Goal: Task Accomplishment & Management: Use online tool/utility

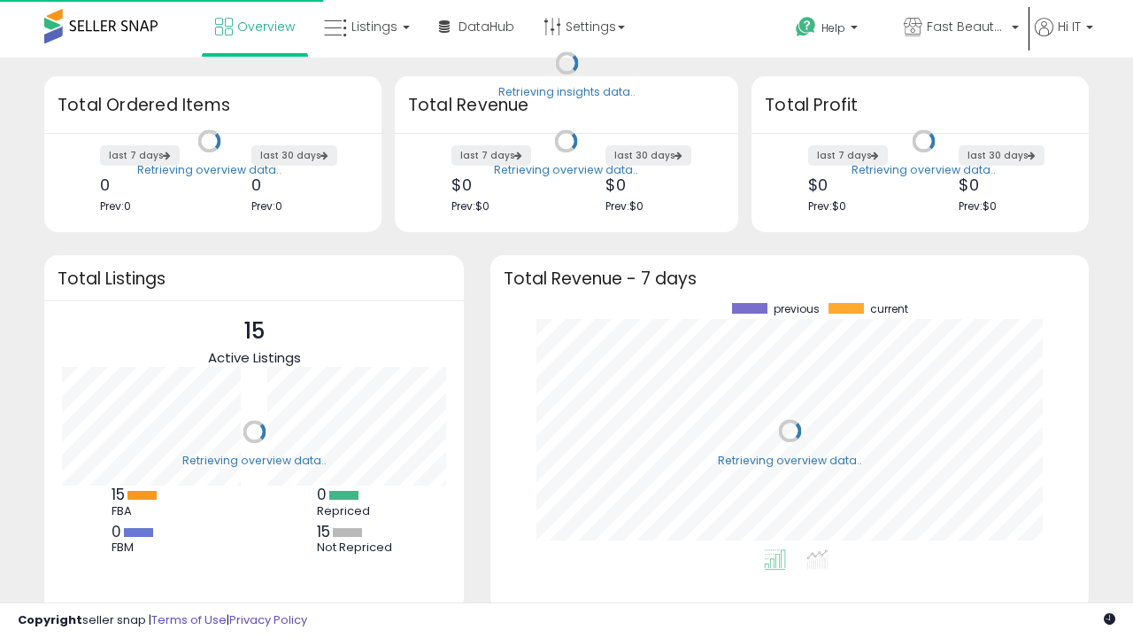
scroll to position [246, 563]
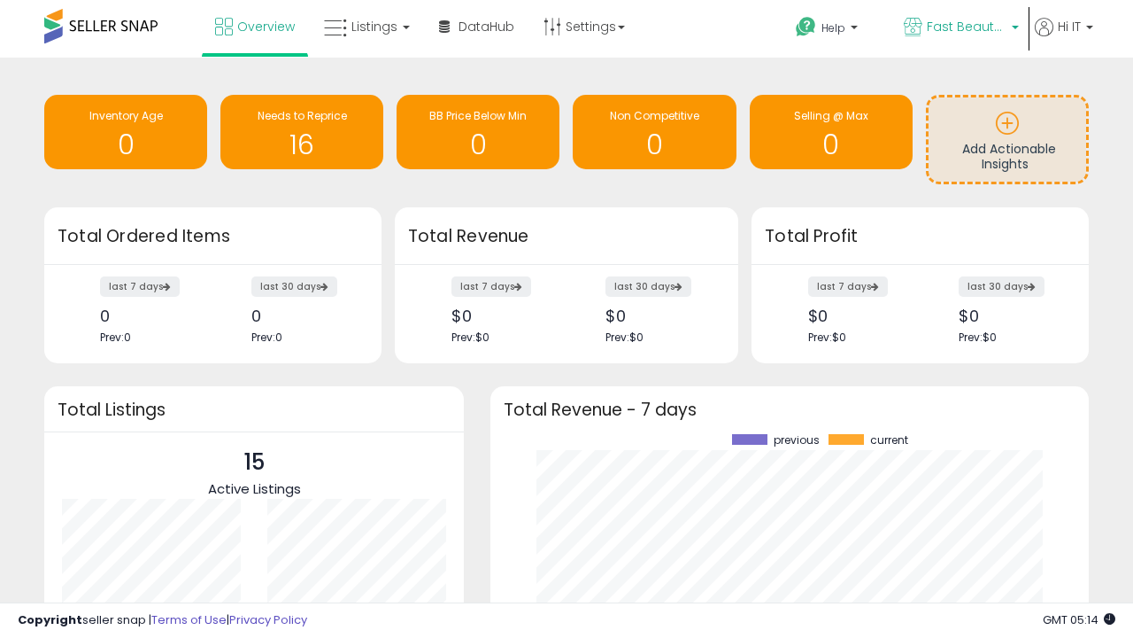
click at [960, 28] on span "Fast Beauty ([GEOGRAPHIC_DATA])" at bounding box center [967, 27] width 80 height 18
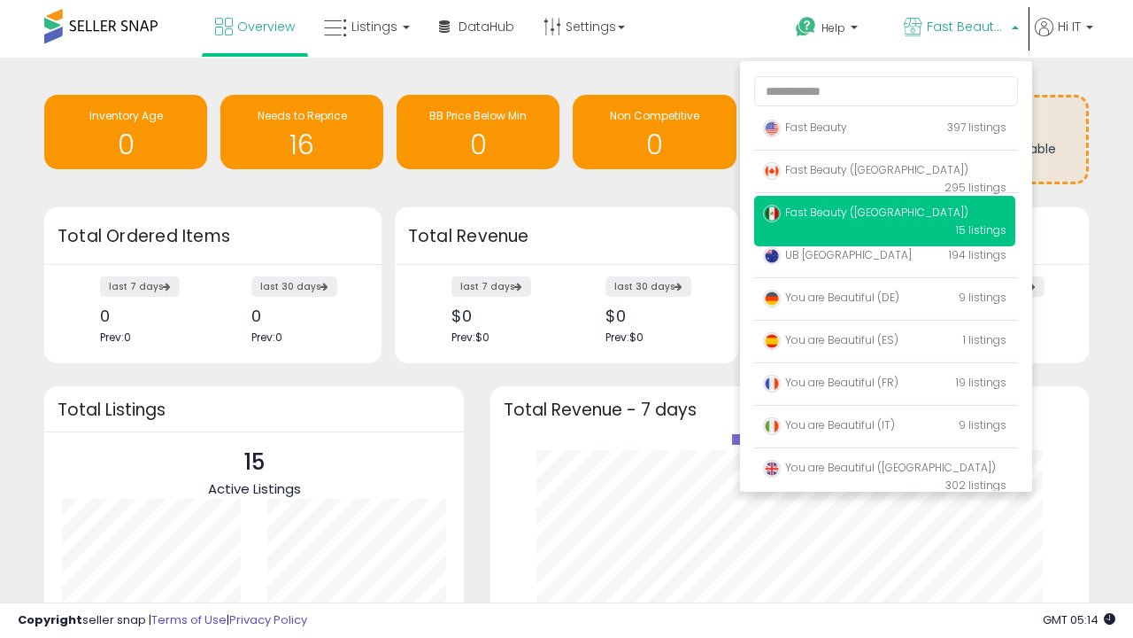
click at [885, 470] on span "You are Beautiful ([GEOGRAPHIC_DATA])" at bounding box center [879, 467] width 233 height 15
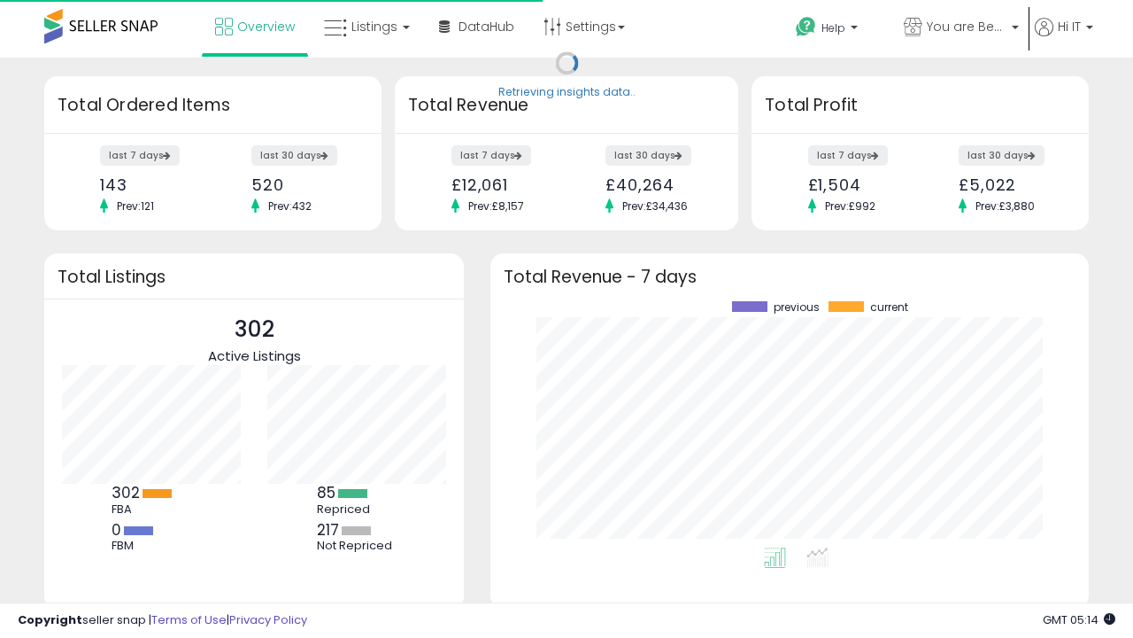
scroll to position [246, 563]
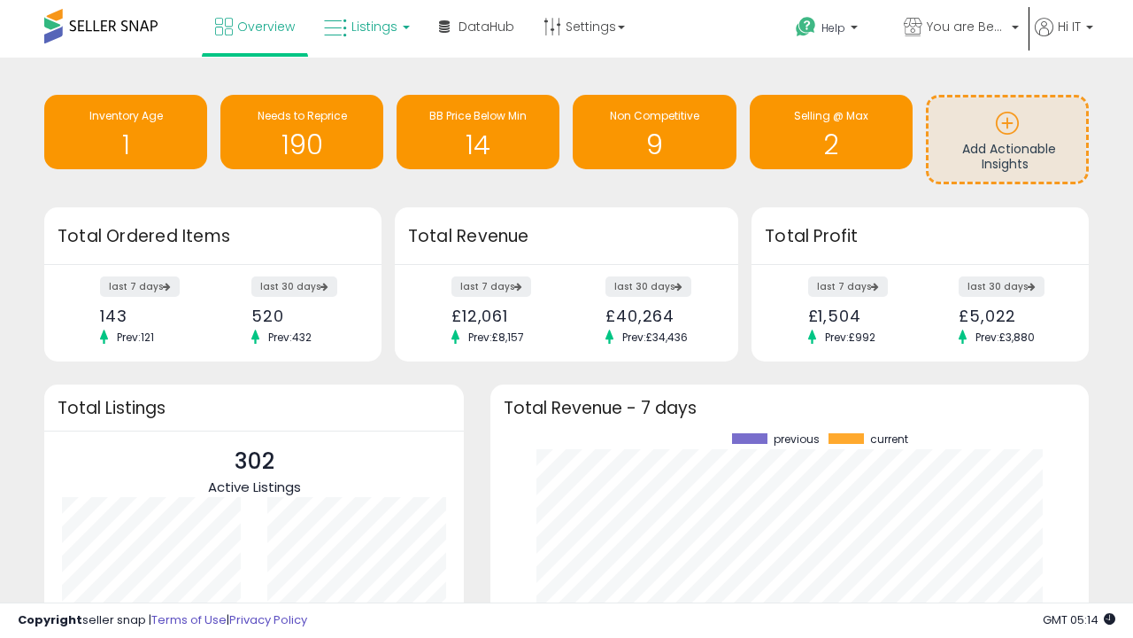
click at [365, 27] on span "Listings" at bounding box center [375, 27] width 46 height 18
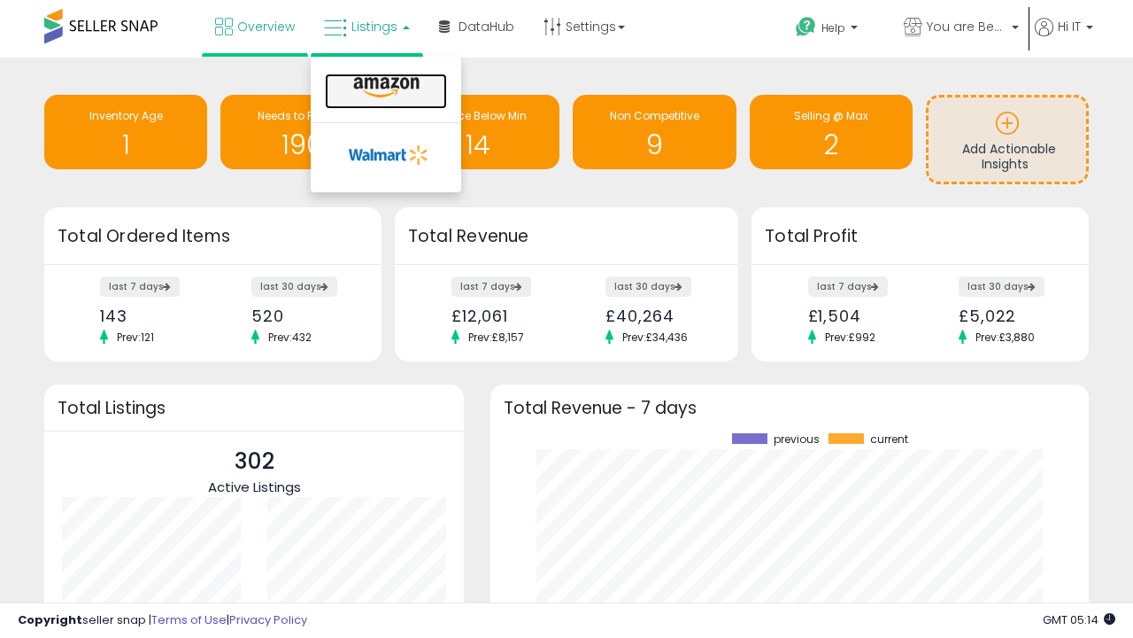
click at [384, 88] on icon at bounding box center [386, 87] width 77 height 23
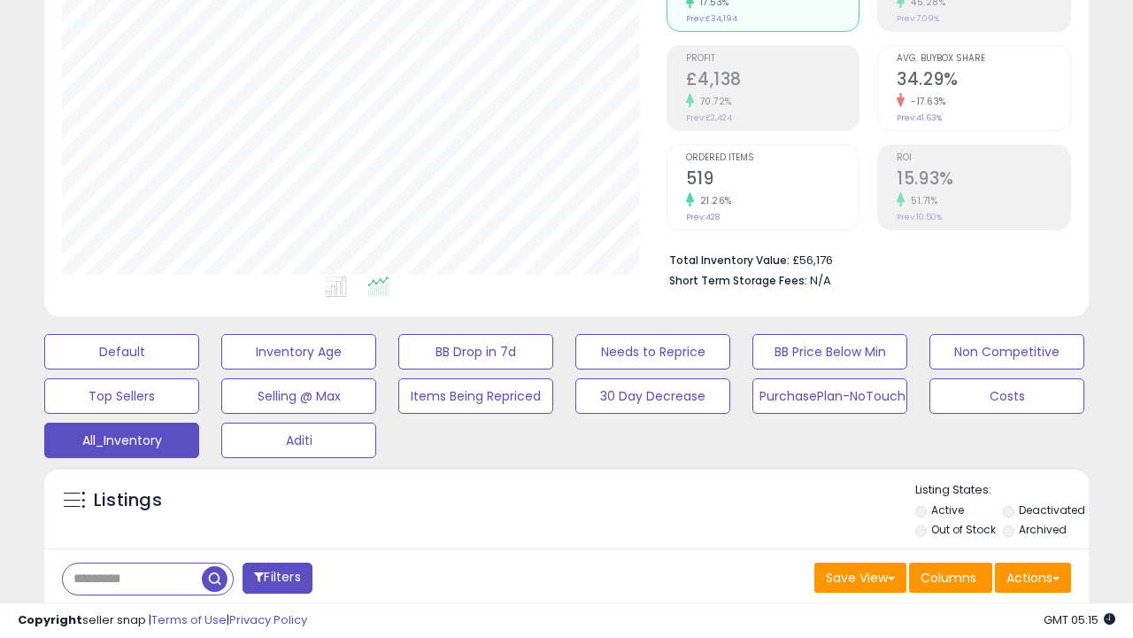
click at [126, 615] on span "Last 30 Days" at bounding box center [128, 624] width 77 height 18
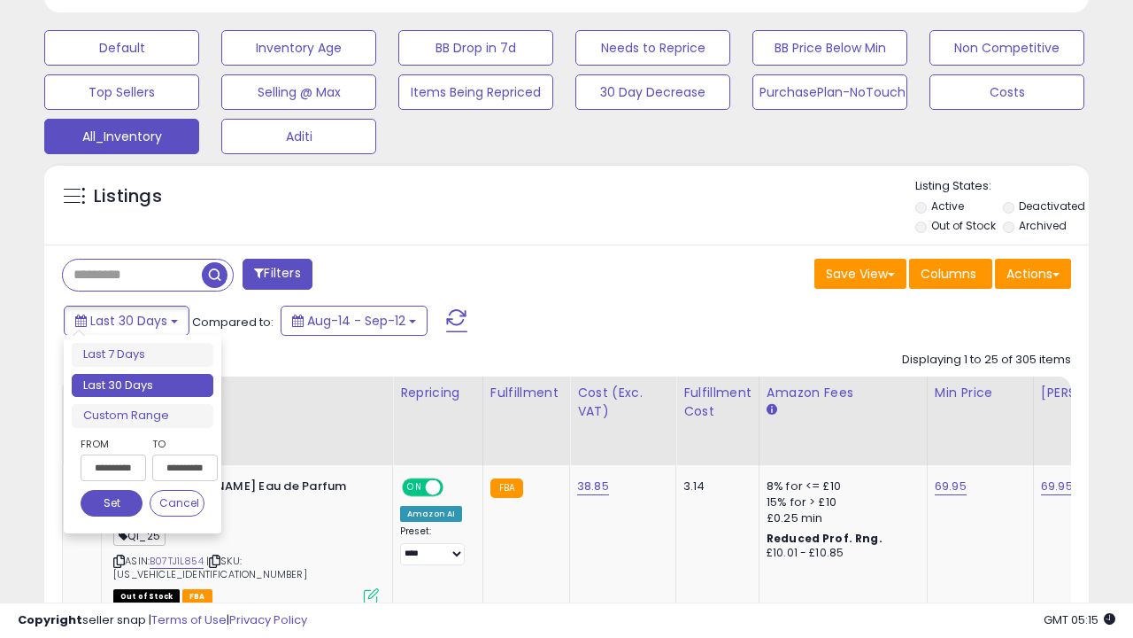
click at [143, 385] on li "Last 30 Days" at bounding box center [143, 386] width 142 height 24
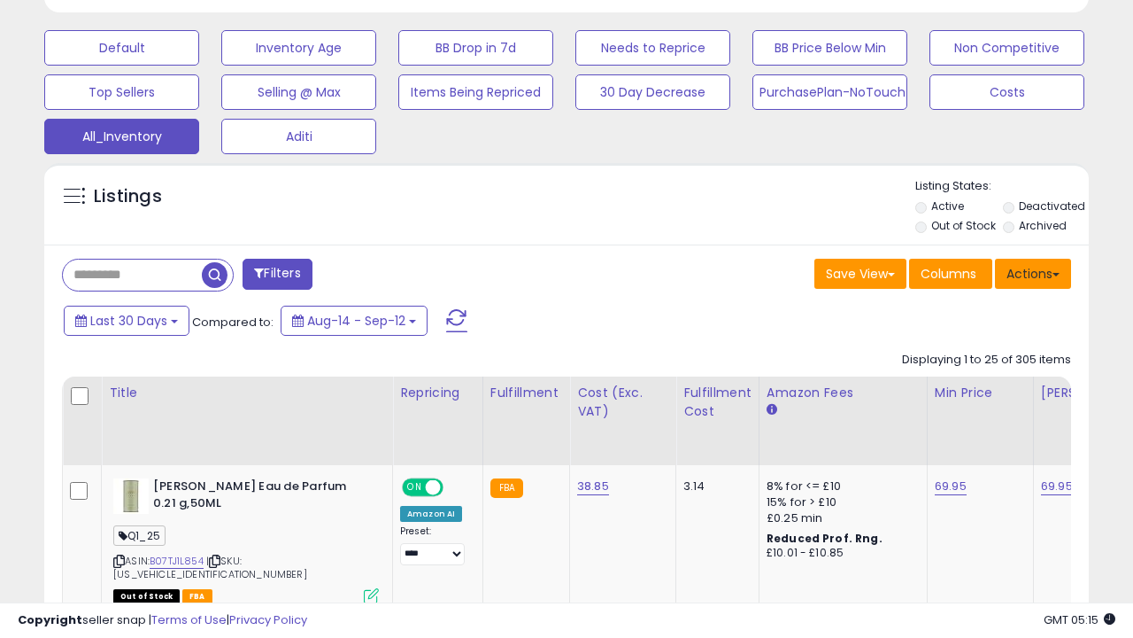
click at [1033, 272] on button "Actions" at bounding box center [1033, 274] width 76 height 30
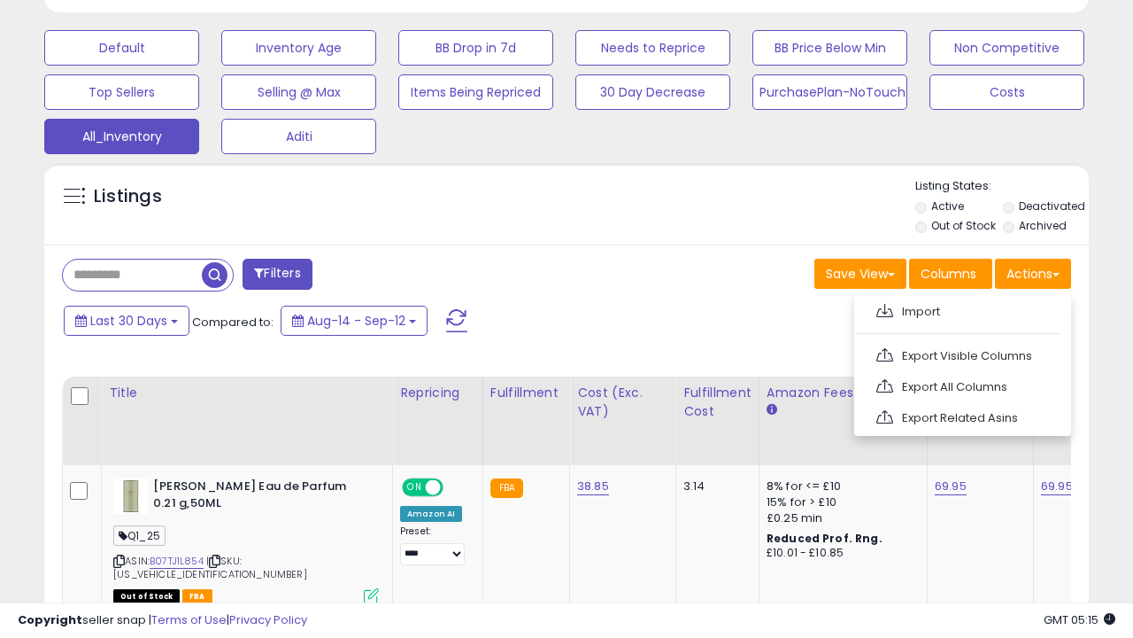
click at [961, 384] on link "Export All Columns" at bounding box center [961, 386] width 194 height 27
